Goal: Task Accomplishment & Management: Manage account settings

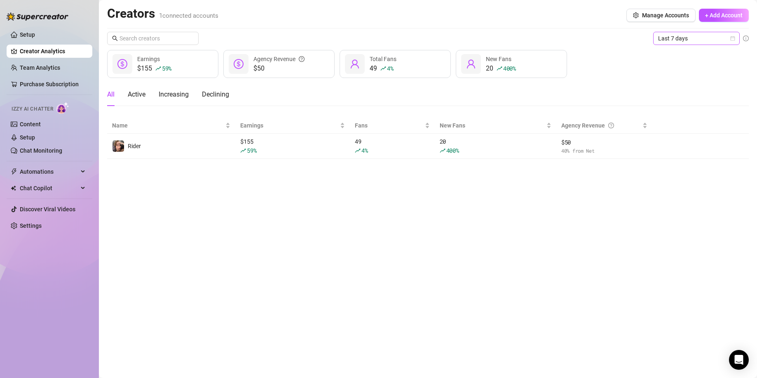
click at [663, 42] on span "Last 7 days" at bounding box center [696, 38] width 77 height 12
click at [561, 54] on div "20 400 % New Fans" at bounding box center [511, 64] width 111 height 28
click at [705, 39] on span "Last 7 days" at bounding box center [696, 38] width 77 height 12
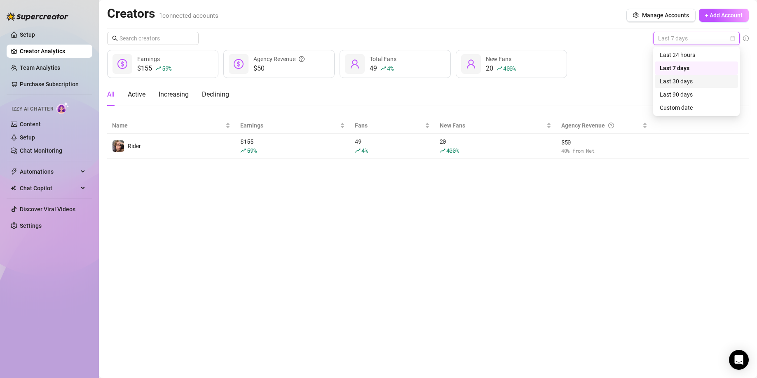
click at [689, 82] on div "Last 30 days" at bounding box center [696, 81] width 73 height 9
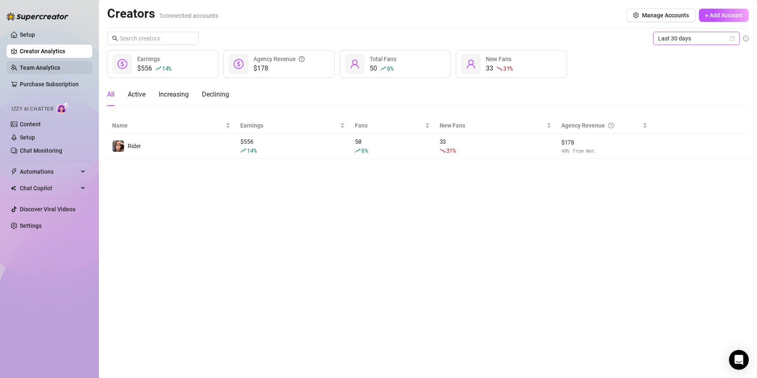
click at [57, 70] on link "Team Analytics" at bounding box center [40, 67] width 40 height 7
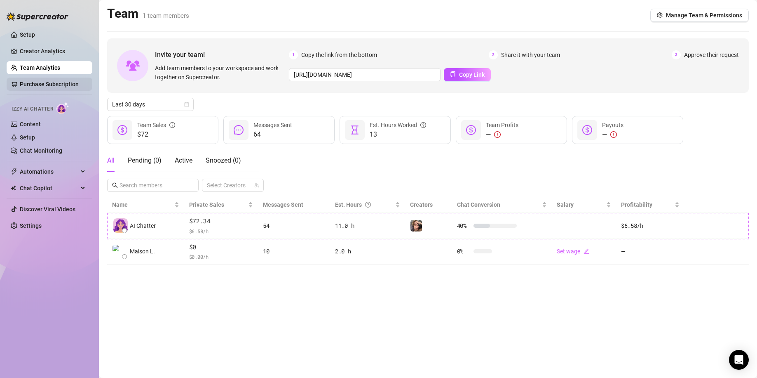
click at [68, 81] on link "Purchase Subscription" at bounding box center [49, 84] width 59 height 7
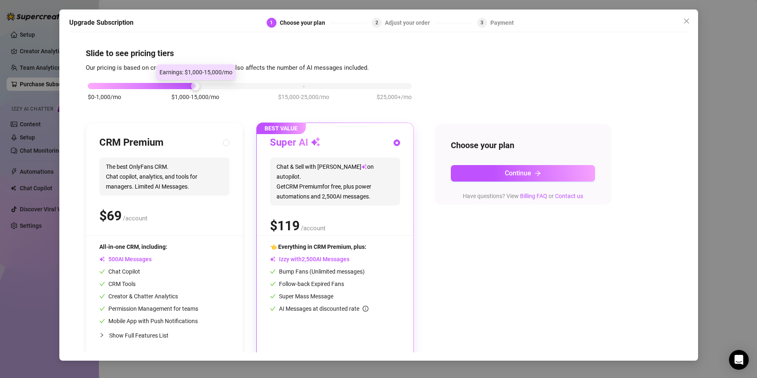
drag, startPoint x: 192, startPoint y: 87, endPoint x: 136, endPoint y: 97, distance: 57.3
click at [122, 98] on div "$0-1,000/mo $1,000-15,000/mo $15,000-25,000/mo $25,000+/mo" at bounding box center [250, 96] width 328 height 47
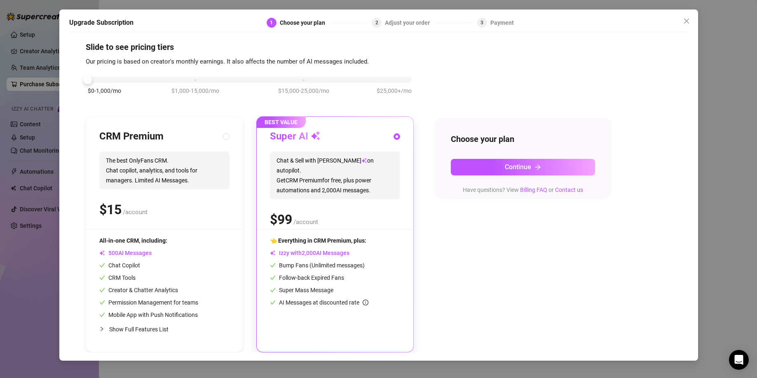
scroll to position [7, 0]
click at [103, 328] on icon "collapsed" at bounding box center [102, 328] width 2 height 4
radio input "true"
radio input "false"
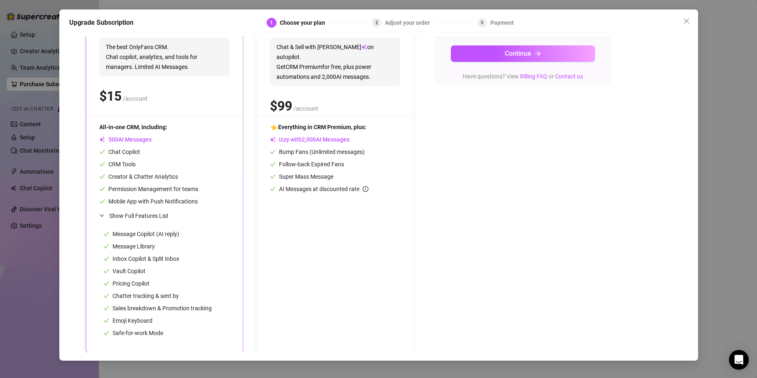
scroll to position [123, 0]
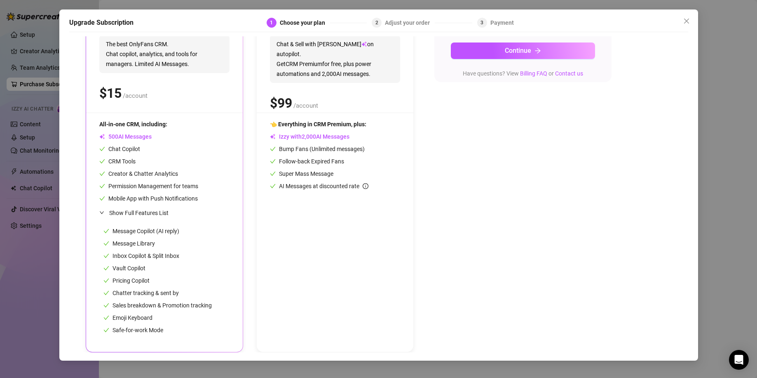
click at [102, 213] on icon "expanded" at bounding box center [101, 212] width 4 height 2
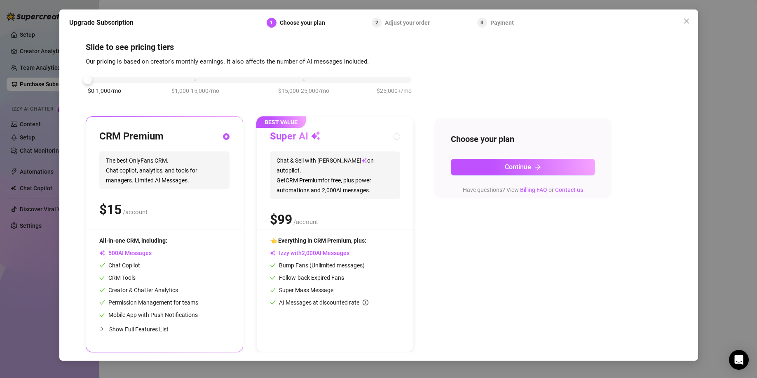
scroll to position [7, 0]
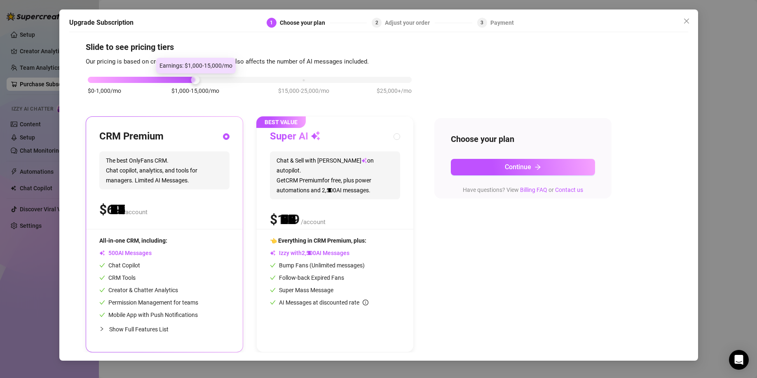
drag, startPoint x: 89, startPoint y: 78, endPoint x: 160, endPoint y: 81, distance: 71.3
click at [160, 80] on div "$0-1,000/mo $1,000-15,000/mo $15,000-25,000/mo $25,000+/mo" at bounding box center [250, 77] width 324 height 5
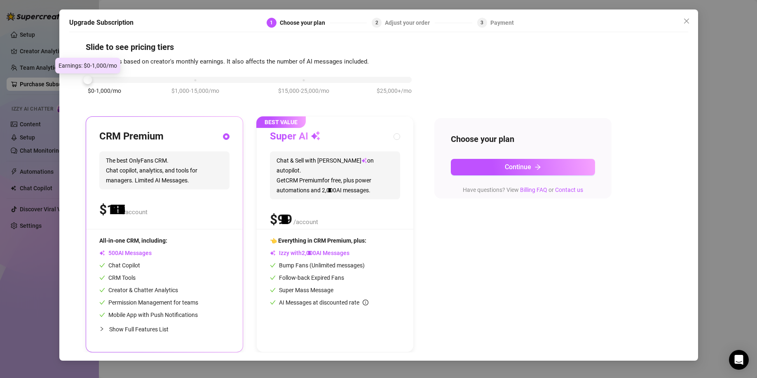
drag, startPoint x: 192, startPoint y: 77, endPoint x: 114, endPoint y: 87, distance: 78.5
click at [114, 80] on div "$0-1,000/mo $1,000-15,000/mo $15,000-25,000/mo $25,000+/mo" at bounding box center [250, 77] width 324 height 5
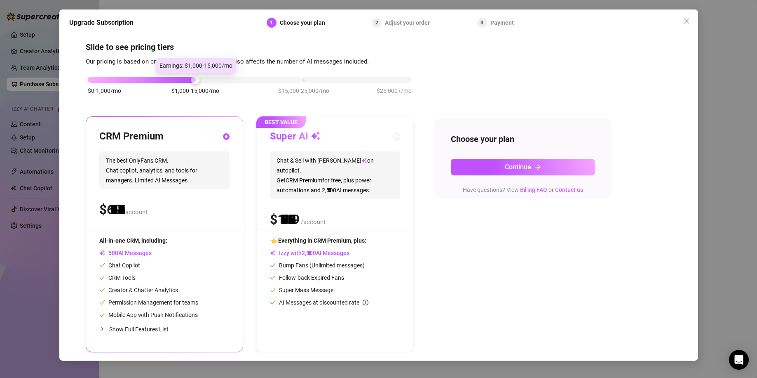
drag, startPoint x: 91, startPoint y: 80, endPoint x: 164, endPoint y: 83, distance: 73.8
click at [164, 83] on div "$0-1,000/mo $1,000-15,000/mo $15,000-25,000/mo $25,000+/mo" at bounding box center [250, 89] width 328 height 47
click at [691, 21] on span "Close" at bounding box center [686, 21] width 13 height 7
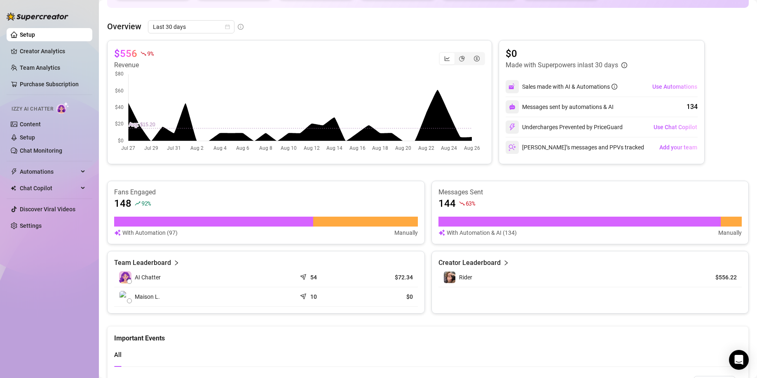
scroll to position [110, 0]
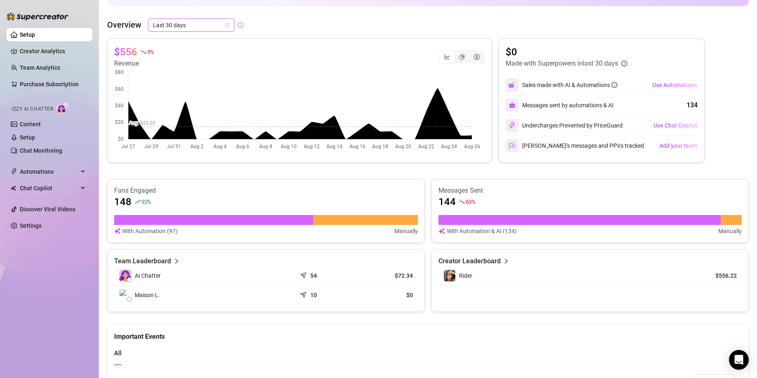
click at [174, 23] on span "Last 30 days" at bounding box center [191, 25] width 77 height 12
click at [195, 83] on div "Last 90 days" at bounding box center [190, 81] width 73 height 9
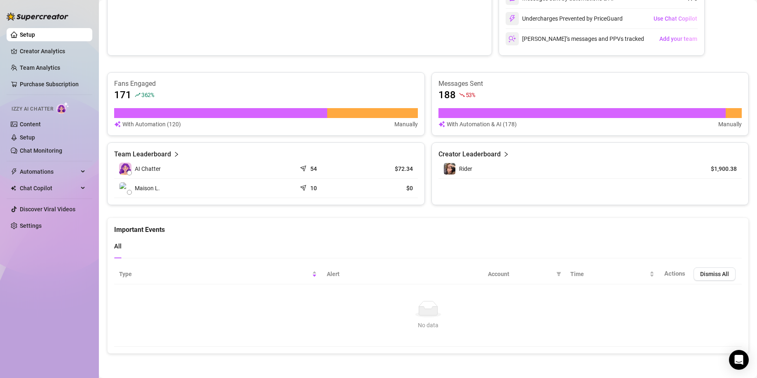
scroll to position [217, 0]
click at [41, 124] on link "Content" at bounding box center [30, 124] width 21 height 7
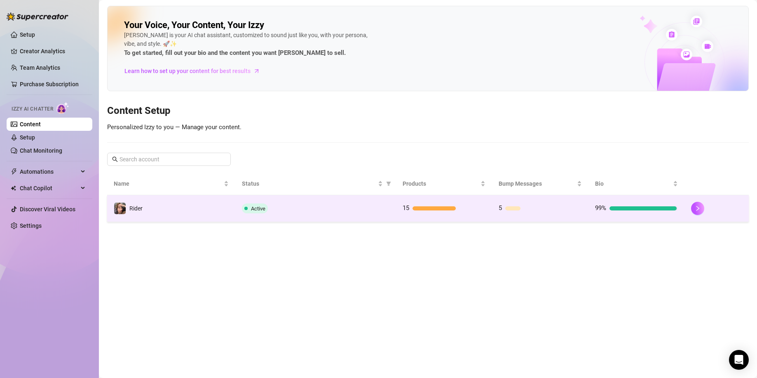
click at [357, 205] on div "Active" at bounding box center [315, 208] width 147 height 10
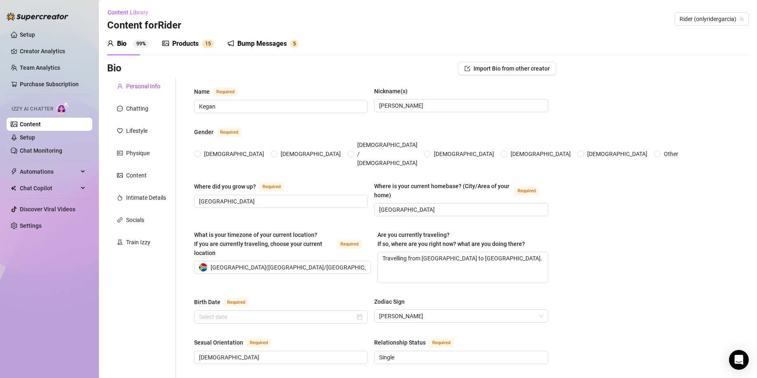
radio input "true"
type input "[DATE]"
click at [152, 105] on div "Chatting" at bounding box center [141, 109] width 69 height 16
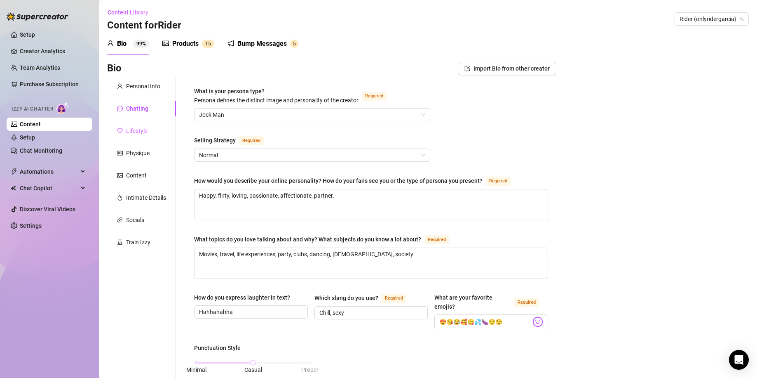
click at [152, 128] on div "Lifestyle" at bounding box center [141, 131] width 69 height 16
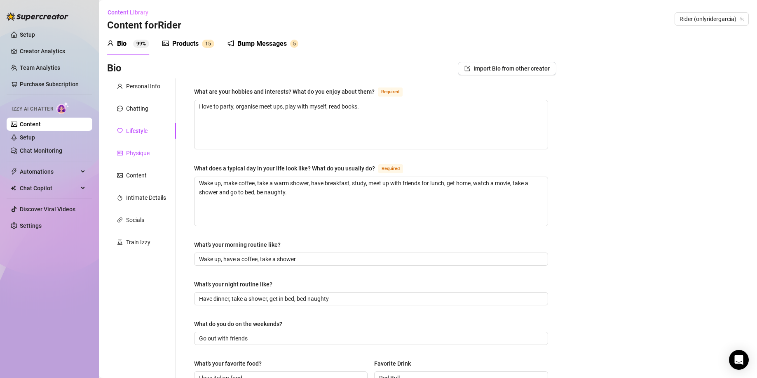
click at [137, 152] on div "Physique" at bounding box center [137, 152] width 23 height 9
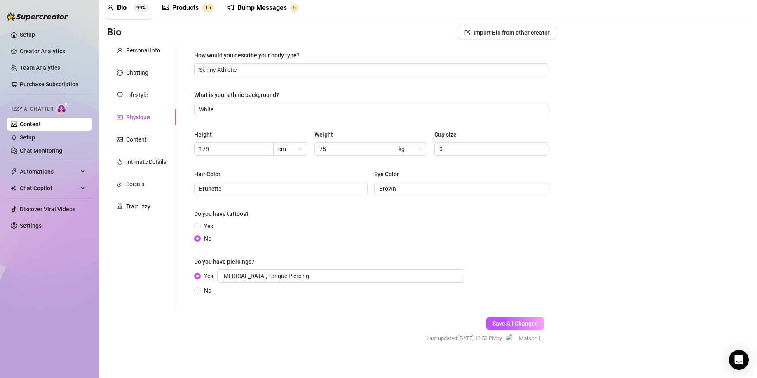
scroll to position [41, 0]
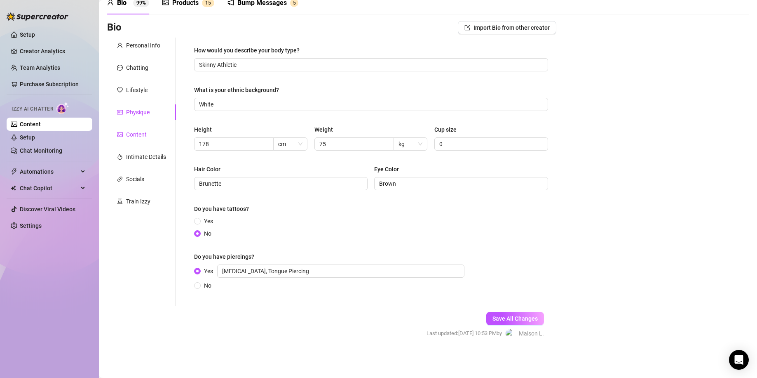
click at [145, 131] on div "Content" at bounding box center [136, 134] width 21 height 9
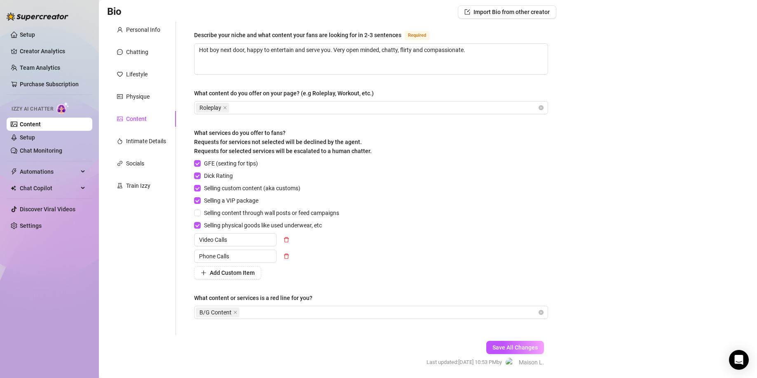
scroll to position [0, 0]
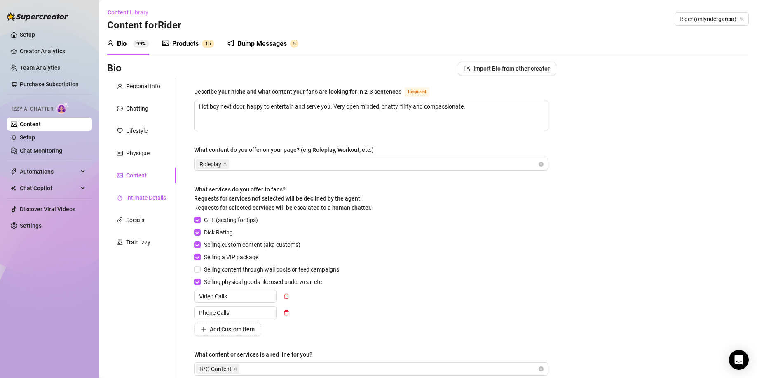
click at [150, 198] on div "Intimate Details" at bounding box center [146, 197] width 40 height 9
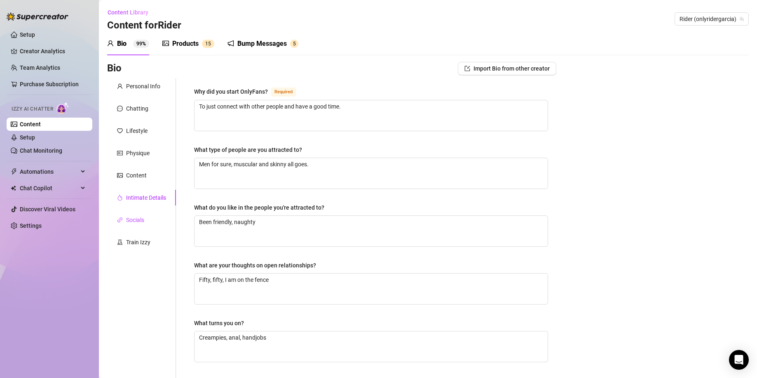
click at [136, 216] on div "Socials" at bounding box center [135, 219] width 18 height 9
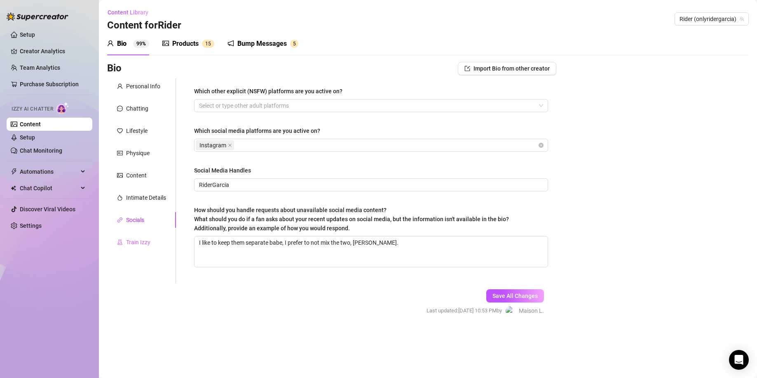
click at [150, 237] on div "Train Izzy" at bounding box center [141, 242] width 69 height 16
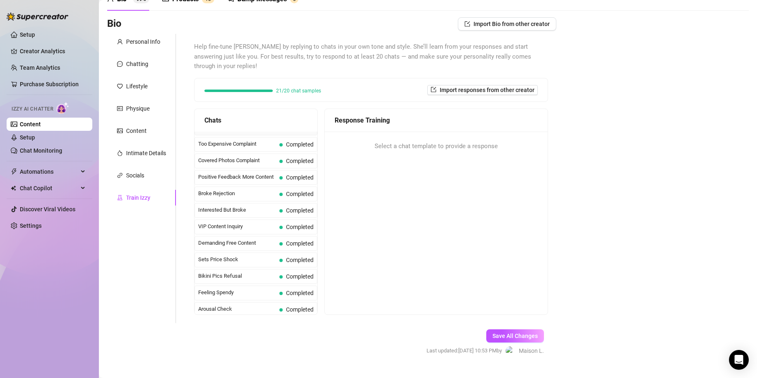
scroll to position [52, 0]
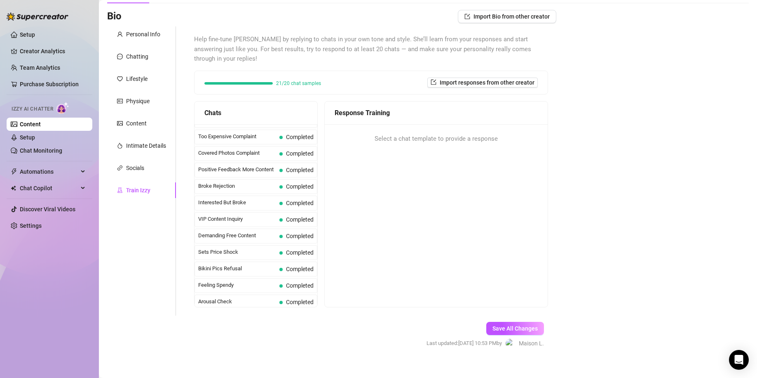
click at [266, 132] on span "Too Expensive Complaint" at bounding box center [237, 136] width 78 height 8
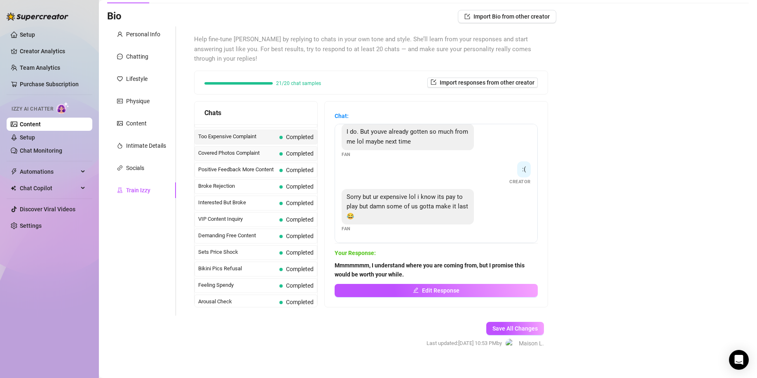
click at [267, 146] on div "Covered Photos Complaint Completed" at bounding box center [256, 153] width 123 height 15
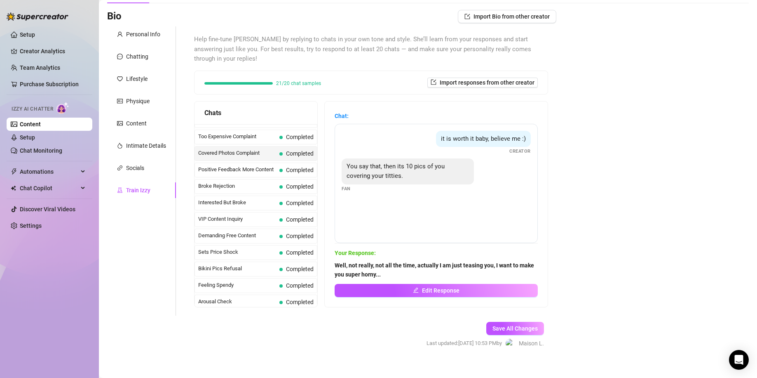
scroll to position [6, 0]
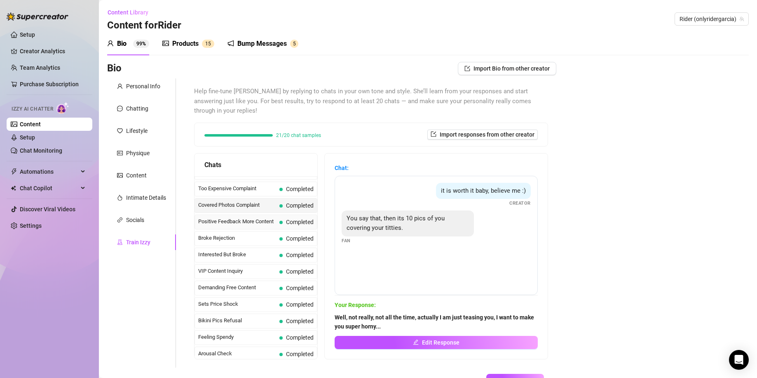
click at [245, 217] on span "Positive Feedback More Content" at bounding box center [237, 221] width 78 height 8
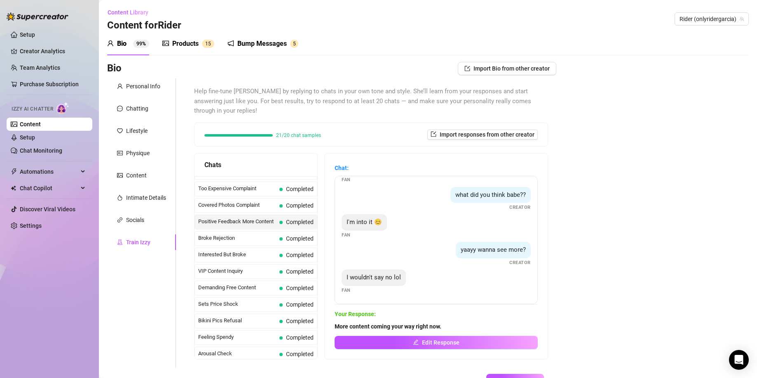
click at [198, 41] on div "Products" at bounding box center [185, 44] width 26 height 10
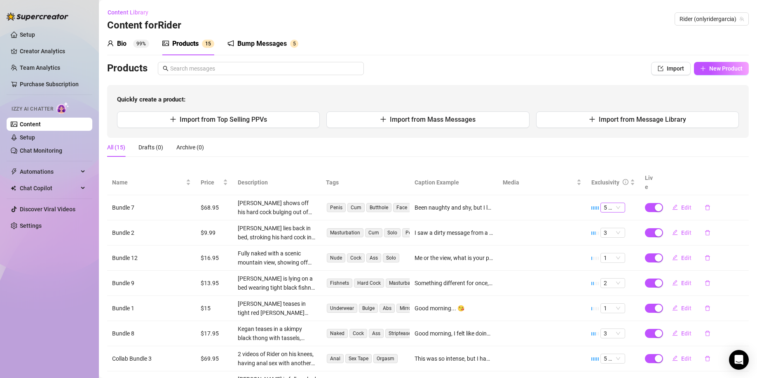
click at [606, 203] on span "5 🔥" at bounding box center [613, 207] width 18 height 9
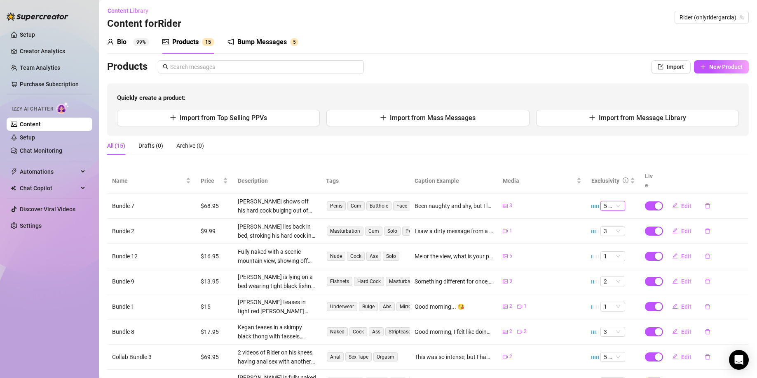
scroll to position [0, 0]
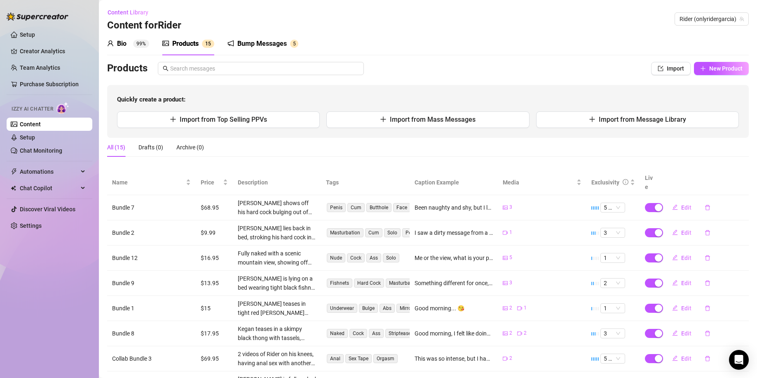
click at [256, 38] on div "Bump Messages 5" at bounding box center [263, 43] width 71 height 23
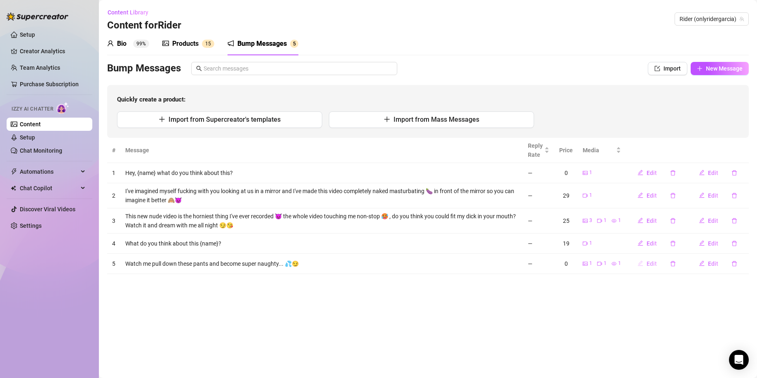
click at [642, 268] on button "Edit" at bounding box center [647, 263] width 33 height 13
type textarea "Watch me pull down these pants and become super naughty... 💦😏"
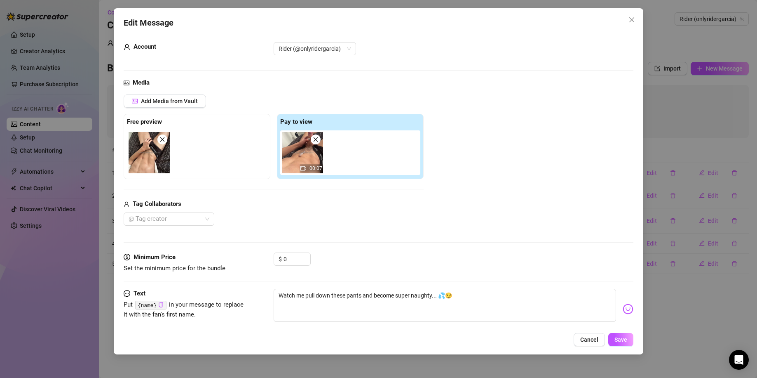
scroll to position [27, 0]
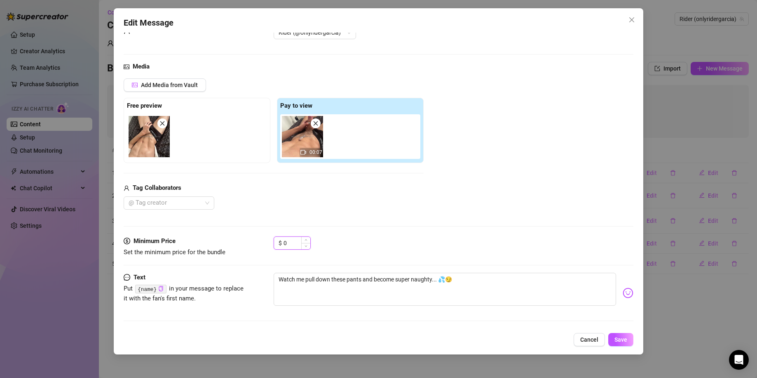
click at [295, 244] on input "0" at bounding box center [297, 243] width 27 height 12
type input "9.95"
click at [618, 343] on span "Save" at bounding box center [621, 339] width 13 height 7
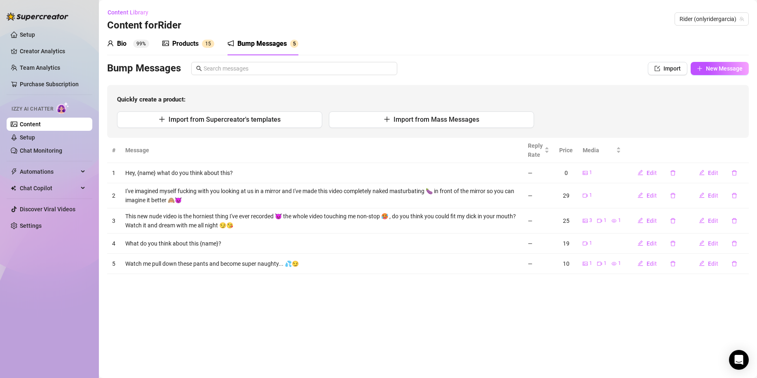
click at [123, 46] on div "Bio" at bounding box center [121, 44] width 9 height 10
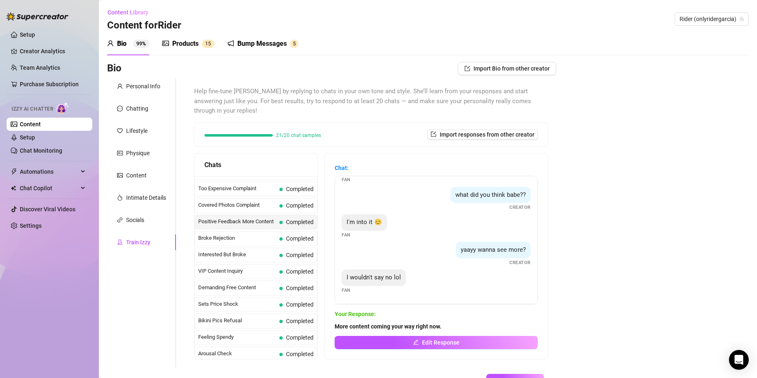
click at [252, 46] on div "Bump Messages" at bounding box center [261, 44] width 49 height 10
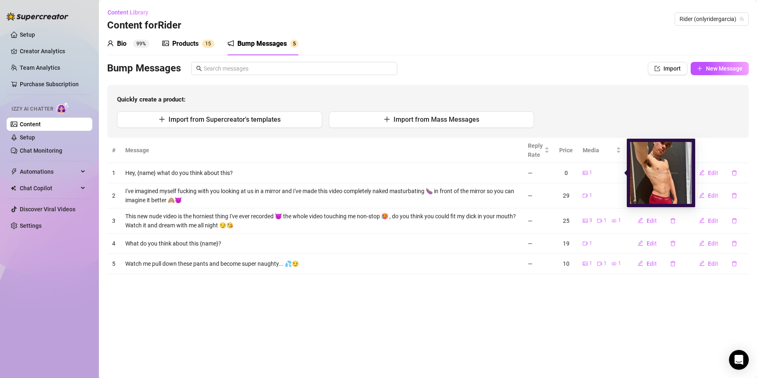
click at [585, 173] on icon "picture" at bounding box center [585, 173] width 5 height 4
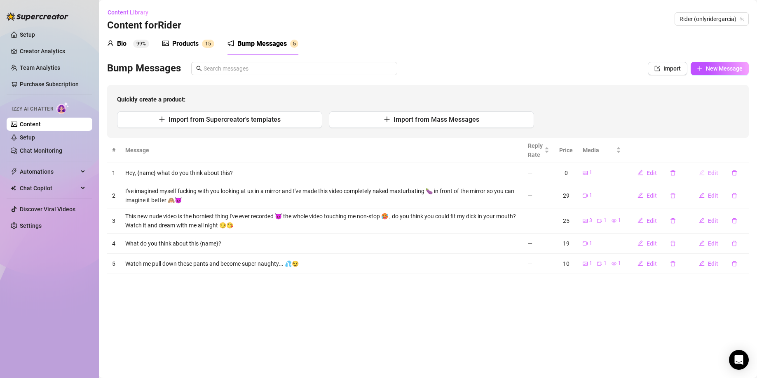
click at [716, 175] on span "Edit" at bounding box center [713, 172] width 10 height 7
type textarea "Hey, {name} what do you think about this?"
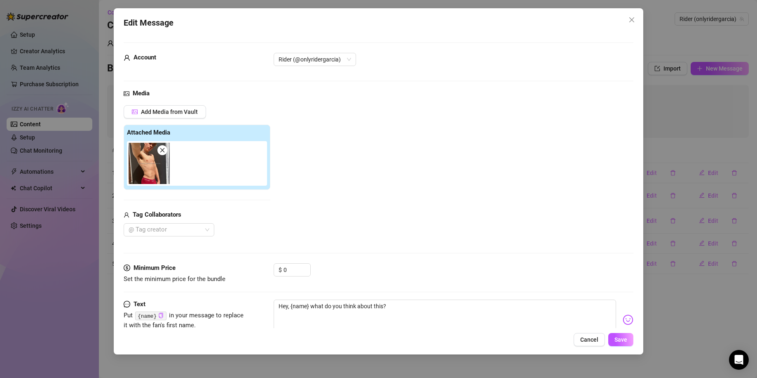
click at [160, 166] on img at bounding box center [149, 163] width 41 height 41
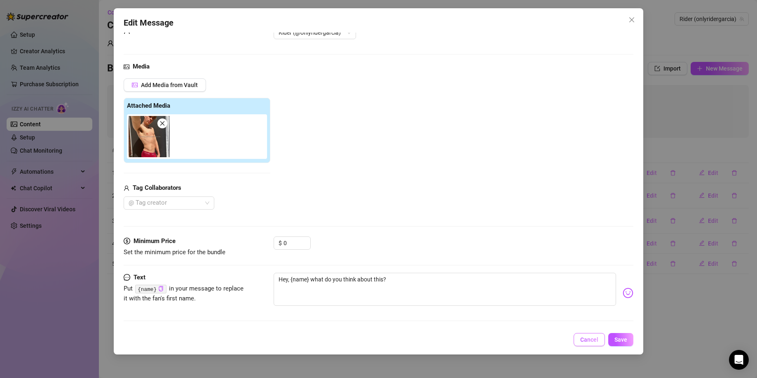
click at [585, 340] on span "Cancel" at bounding box center [589, 339] width 18 height 7
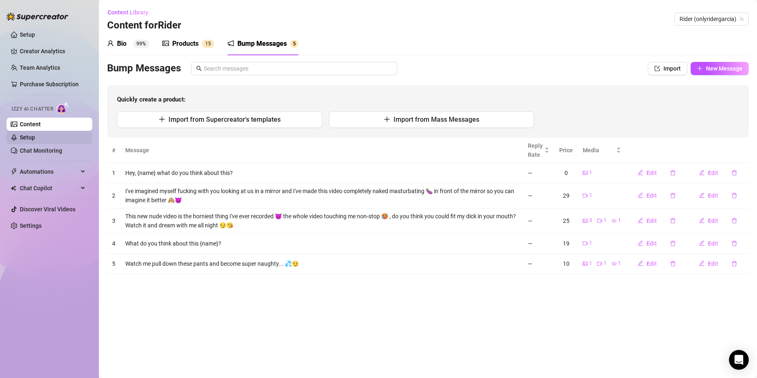
click at [31, 140] on link "Setup" at bounding box center [27, 137] width 15 height 7
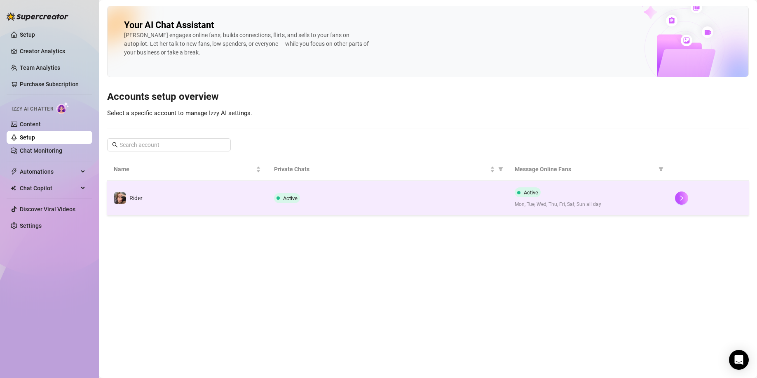
click at [487, 195] on div "Active" at bounding box center [388, 198] width 228 height 10
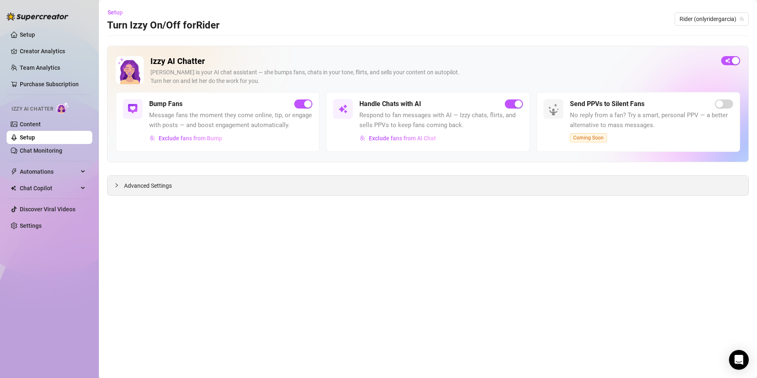
click at [165, 188] on span "Advanced Settings" at bounding box center [148, 185] width 48 height 9
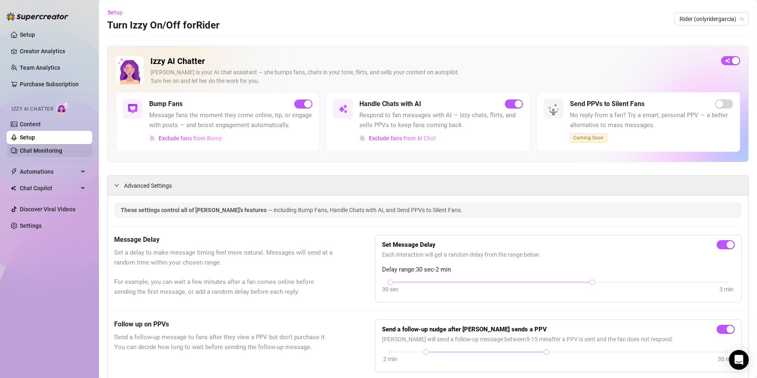
click at [44, 150] on link "Chat Monitoring" at bounding box center [41, 150] width 42 height 7
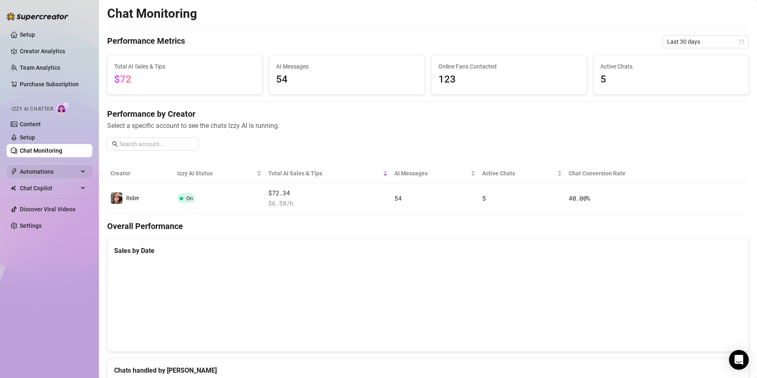
click at [76, 172] on span "Automations" at bounding box center [49, 171] width 59 height 13
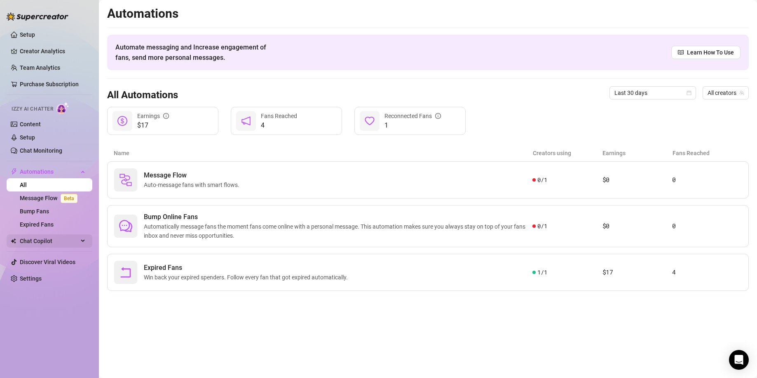
click at [61, 239] on span "Chat Copilot" at bounding box center [49, 240] width 59 height 13
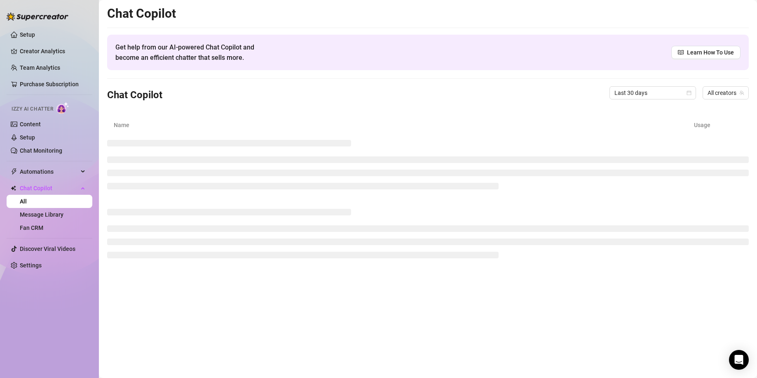
click at [27, 198] on link "All" at bounding box center [23, 201] width 7 height 7
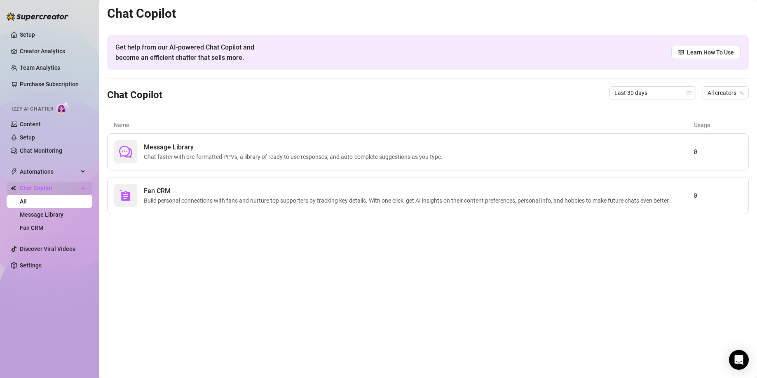
click at [77, 192] on span "Chat Copilot" at bounding box center [49, 187] width 59 height 13
click at [73, 208] on link "Discover Viral Videos" at bounding box center [48, 209] width 56 height 7
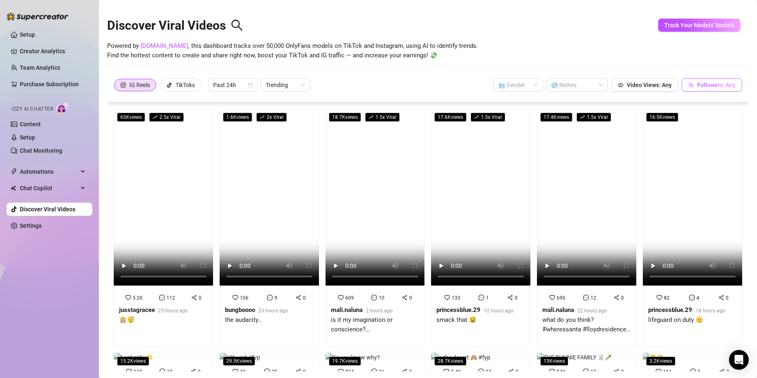
click at [713, 83] on span "Followers: Any" at bounding box center [716, 85] width 38 height 7
click at [705, 85] on span "Followers: Any" at bounding box center [716, 85] width 38 height 7
click at [547, 56] on div "Powered by [DOMAIN_NAME] , this dashboard tracks over 50,000 OnlyFans models on…" at bounding box center [428, 50] width 642 height 19
click at [515, 94] on div "IG Reels TikToks Past 24h Trending 👥 Gender 🌎 Niches Video Views: Any Followers…" at bounding box center [428, 89] width 642 height 26
click at [521, 84] on input "search" at bounding box center [514, 85] width 32 height 12
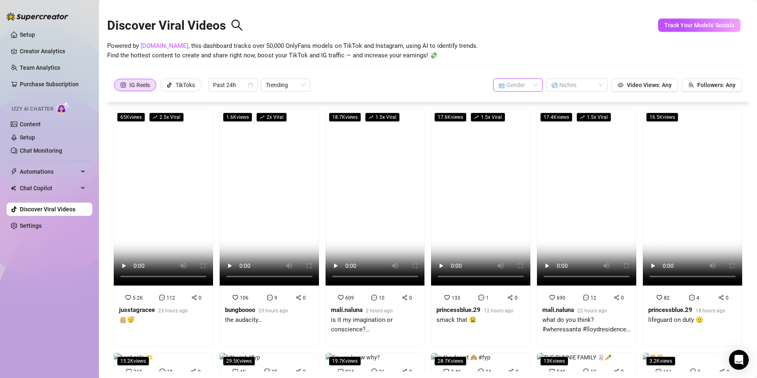
click at [521, 84] on input "search" at bounding box center [514, 85] width 32 height 12
click at [555, 86] on div at bounding box center [573, 85] width 50 height 12
click at [528, 38] on div "Discover Viral Videos" at bounding box center [428, 23] width 642 height 35
click at [289, 79] on span "Trending" at bounding box center [286, 85] width 40 height 12
click at [384, 82] on div "IG Reels TikToks Past 24h Trending 👥 Gender 🌎 Niches Video Views: Any Followers…" at bounding box center [428, 84] width 629 height 13
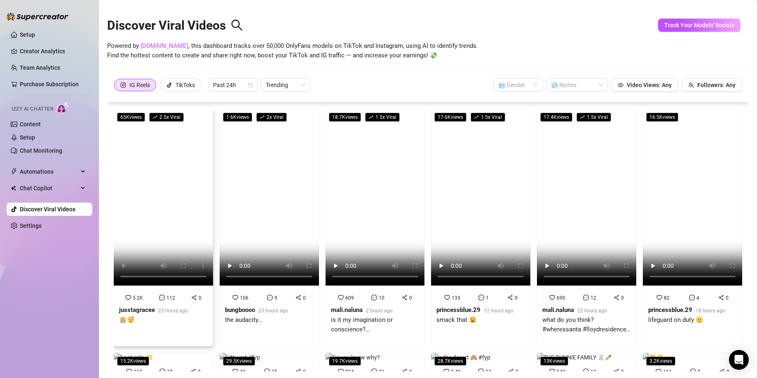
click at [178, 202] on video at bounding box center [163, 197] width 99 height 176
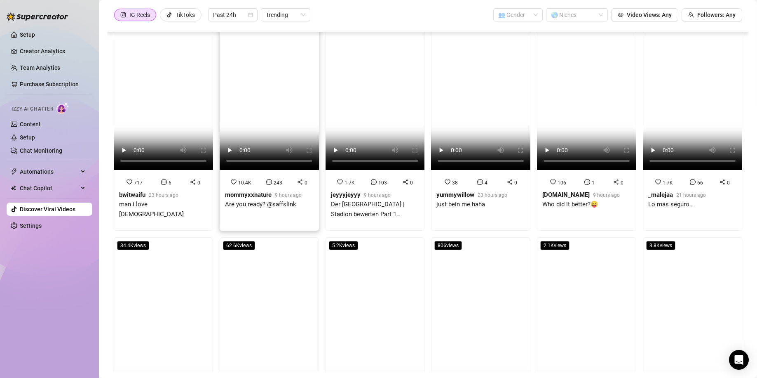
scroll to position [276, 0]
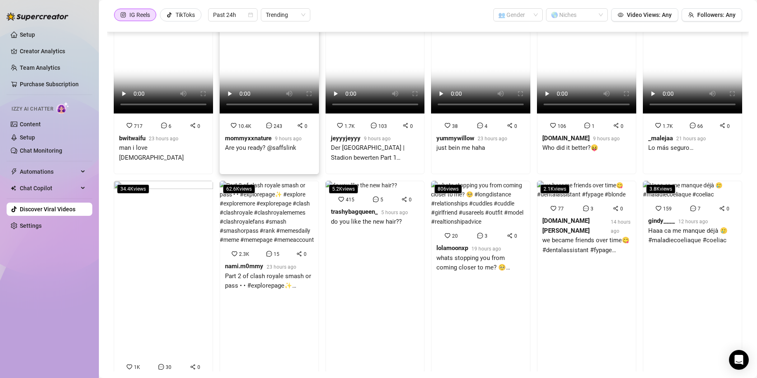
click at [262, 113] on video at bounding box center [269, 25] width 99 height 176
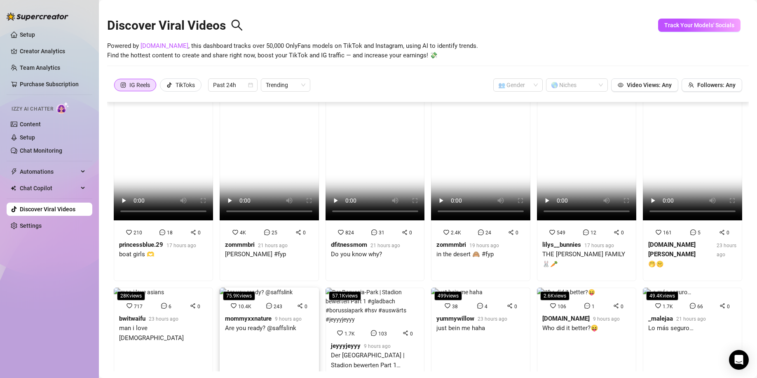
scroll to position [0, 0]
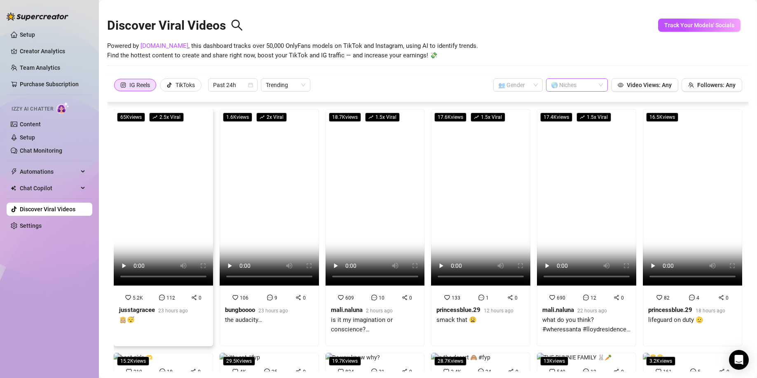
click at [591, 80] on div at bounding box center [573, 85] width 50 height 12
click at [571, 136] on div "Teen" at bounding box center [571, 140] width 49 height 9
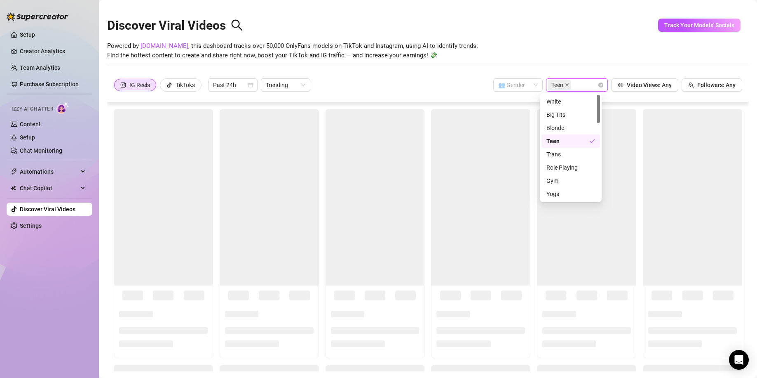
click at [384, 65] on div "Discover Viral Videos Powered by [DOMAIN_NAME] , this dashboard tracks over 50,…" at bounding box center [428, 41] width 642 height 70
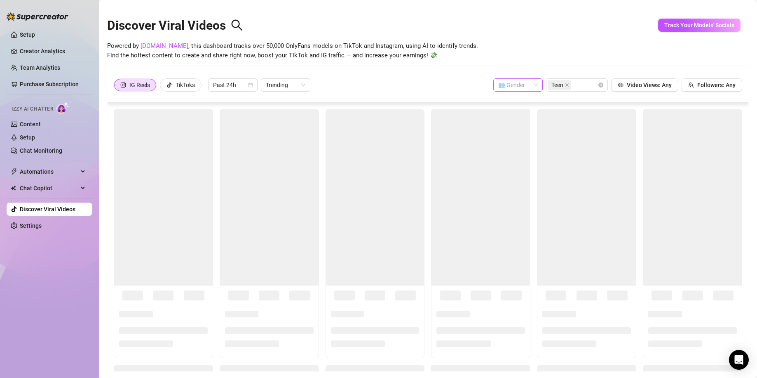
click at [514, 90] on input "search" at bounding box center [514, 85] width 32 height 12
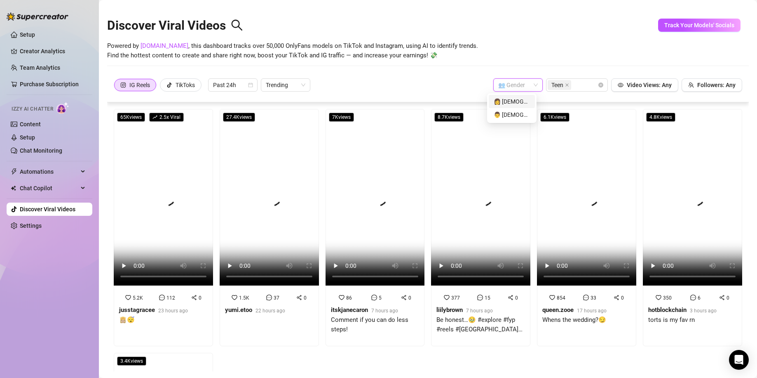
click at [512, 98] on div "👩 [DEMOGRAPHIC_DATA]" at bounding box center [512, 101] width 36 height 9
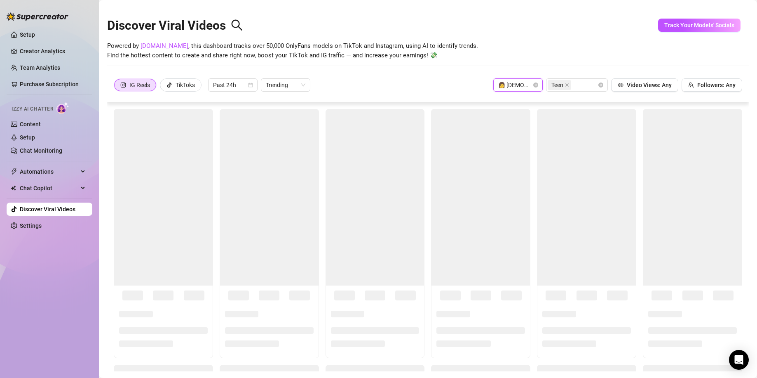
click at [357, 49] on span "Powered by [DOMAIN_NAME] , this dashboard tracks over 50,000 OnlyFans models on…" at bounding box center [292, 50] width 371 height 19
click at [392, 82] on div "IG Reels TikToks Past 24h Trending 👩 [DEMOGRAPHIC_DATA] Teen Video Views: Any F…" at bounding box center [428, 84] width 629 height 13
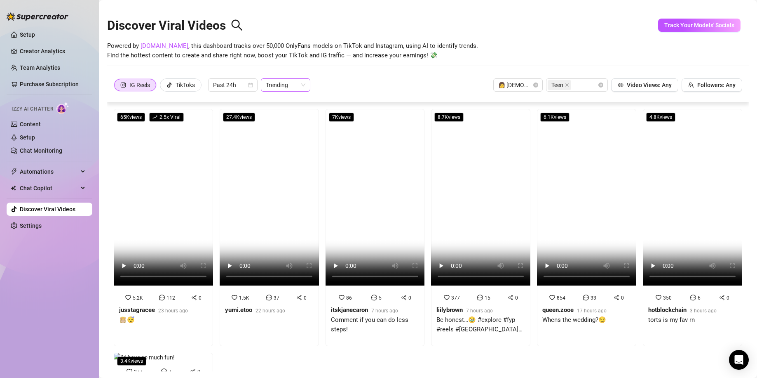
click at [294, 84] on span "Trending" at bounding box center [286, 85] width 40 height 12
click at [299, 85] on span "Trending" at bounding box center [286, 85] width 40 height 12
click at [174, 87] on div "TikToks" at bounding box center [181, 85] width 28 height 12
click at [162, 87] on input "TikToks" at bounding box center [162, 87] width 0 height 0
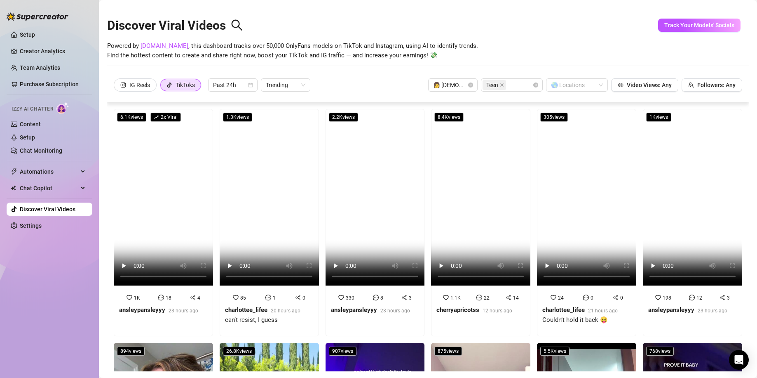
click at [151, 94] on div "IG Reels TikToks Past 24h Trending 👩 [DEMOGRAPHIC_DATA] Teen 🌎 Locations Video …" at bounding box center [428, 89] width 642 height 26
click at [144, 87] on div "IG Reels" at bounding box center [139, 85] width 21 height 12
click at [116, 87] on input "IG Reels" at bounding box center [116, 87] width 0 height 0
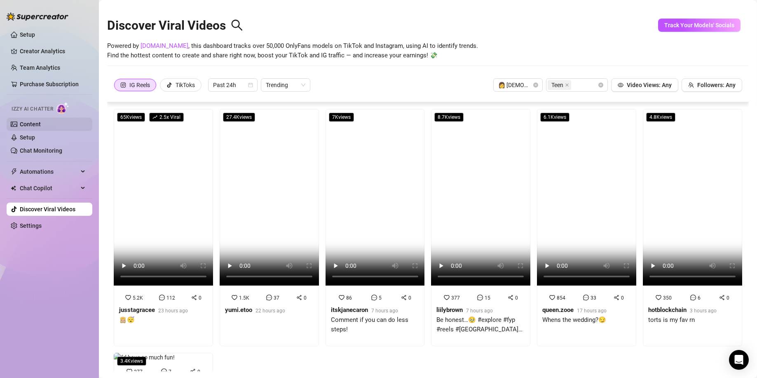
click at [41, 122] on link "Content" at bounding box center [30, 124] width 21 height 7
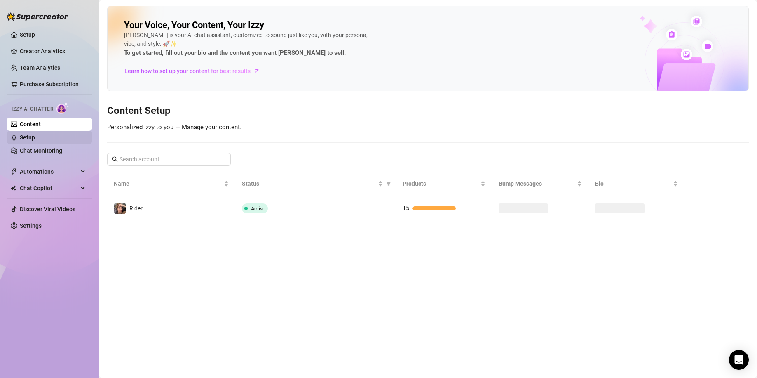
click at [35, 141] on link "Setup" at bounding box center [27, 137] width 15 height 7
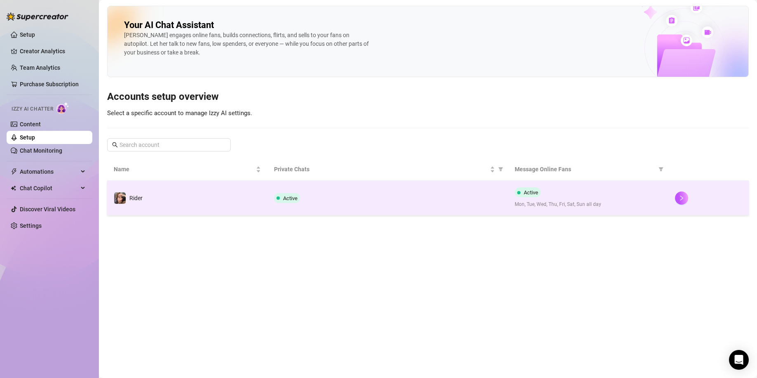
click at [547, 203] on span "Mon, Tue, Wed, Thu, Fri, Sat, Sun all day" at bounding box center [588, 204] width 147 height 8
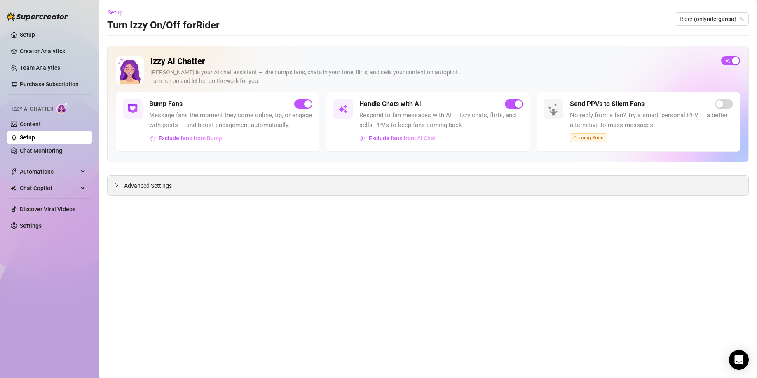
click at [270, 181] on div "Advanced Settings" at bounding box center [428, 185] width 641 height 19
click at [238, 185] on div "Advanced Settings" at bounding box center [428, 185] width 641 height 19
click at [119, 188] on div at bounding box center [119, 185] width 10 height 9
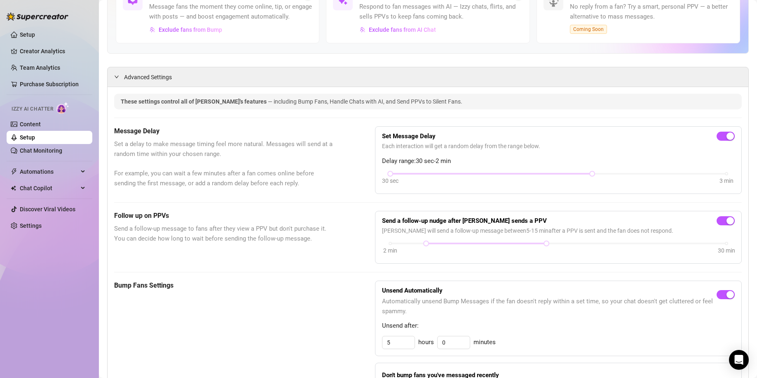
scroll to position [110, 0]
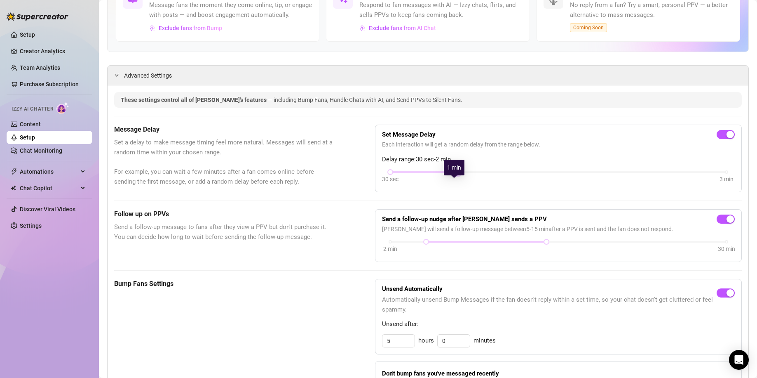
drag, startPoint x: 586, startPoint y: 185, endPoint x: 477, endPoint y: 185, distance: 108.4
click at [477, 185] on div "30 sec 3 min" at bounding box center [558, 177] width 353 height 16
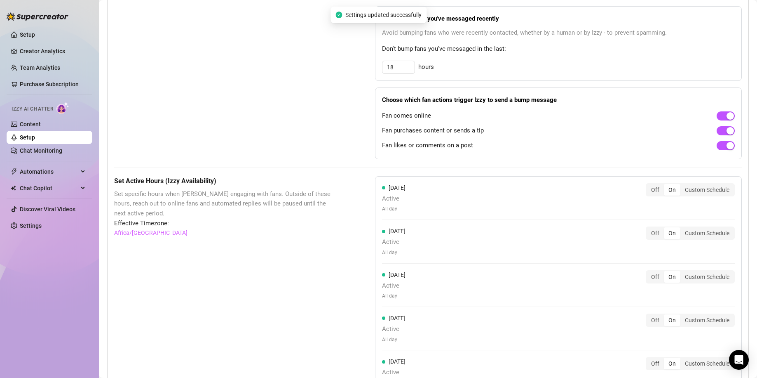
scroll to position [0, 0]
